Goal: Transaction & Acquisition: Obtain resource

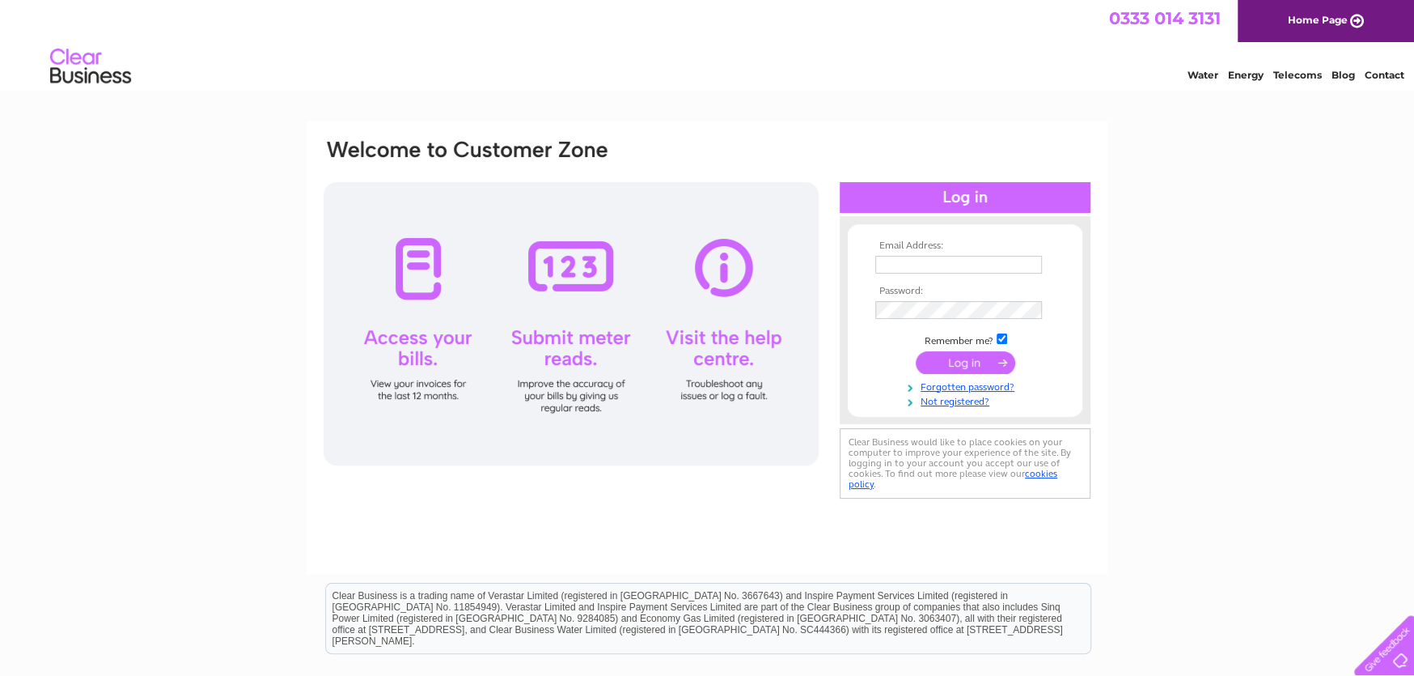
type input "[EMAIL_ADDRESS][DOMAIN_NAME]"
click at [968, 362] on input "submit" at bounding box center [966, 362] width 100 height 23
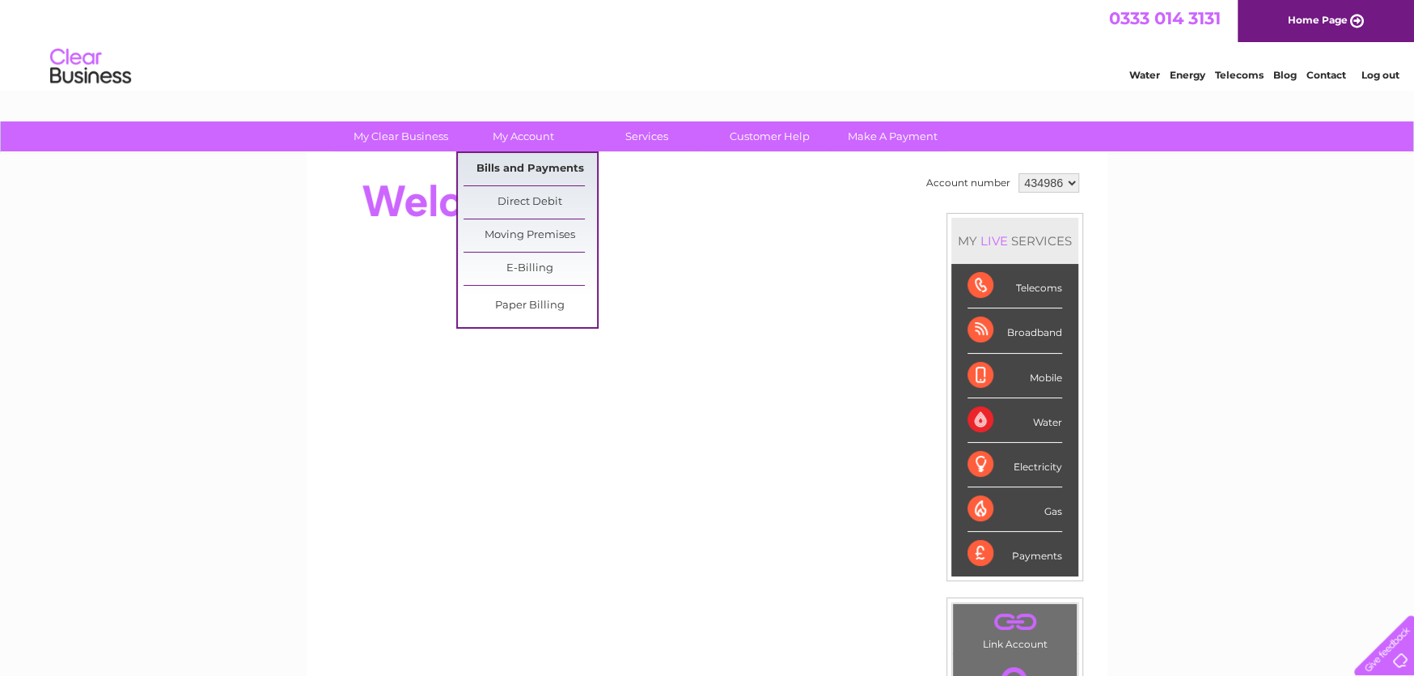
click at [531, 163] on link "Bills and Payments" at bounding box center [531, 169] width 134 height 32
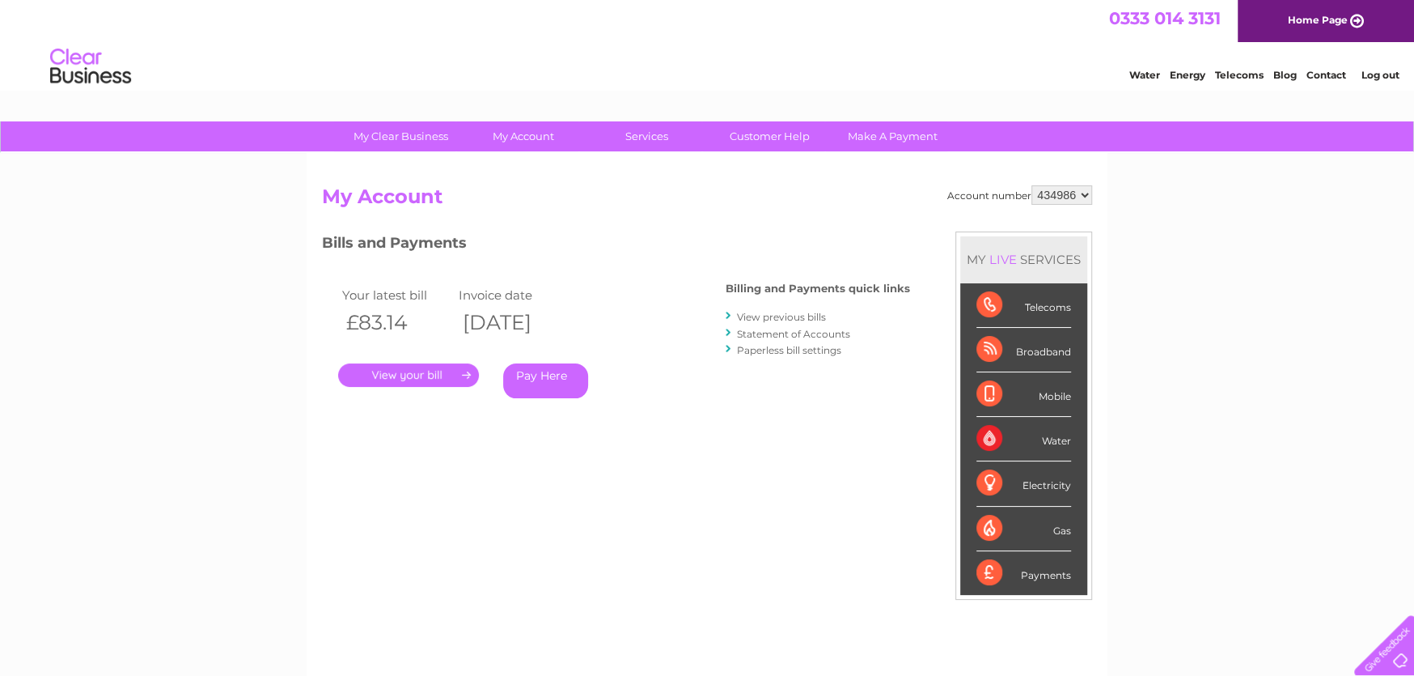
click at [413, 375] on link "." at bounding box center [408, 374] width 141 height 23
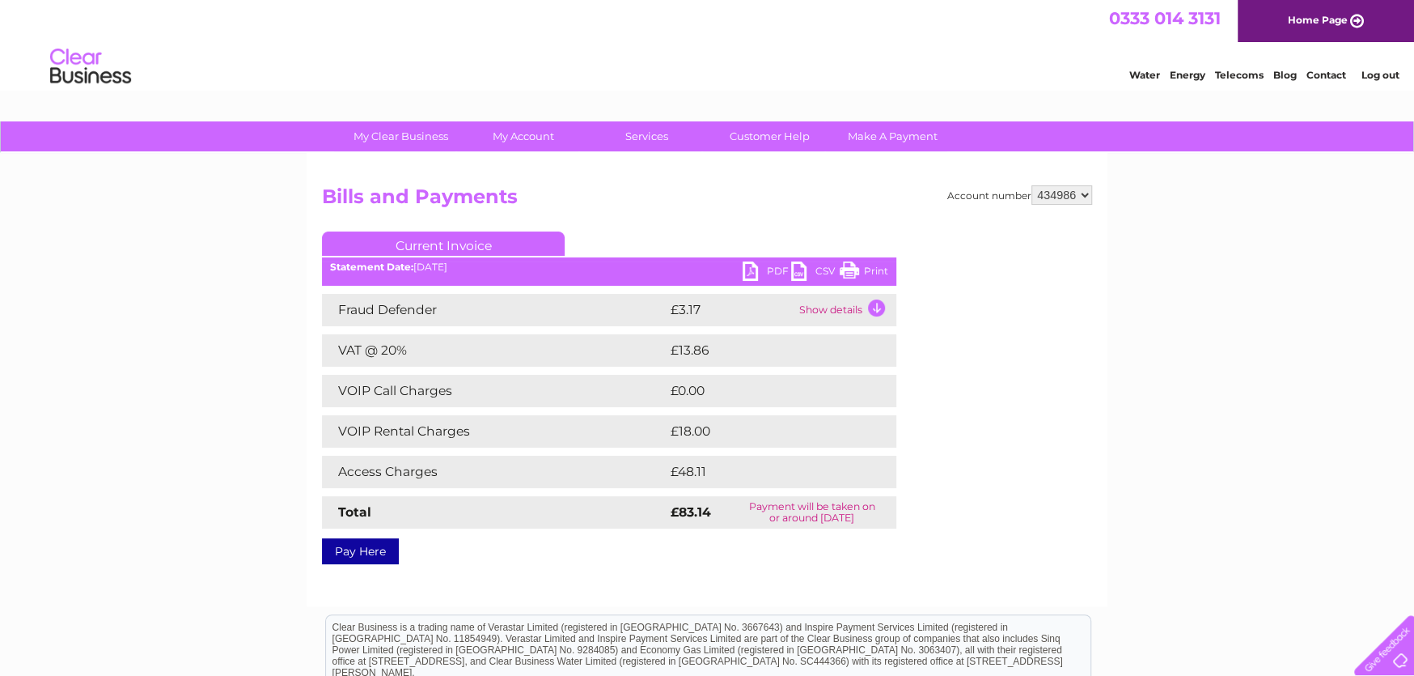
click at [777, 269] on link "PDF" at bounding box center [767, 272] width 49 height 23
